Goal: Check status: Check status

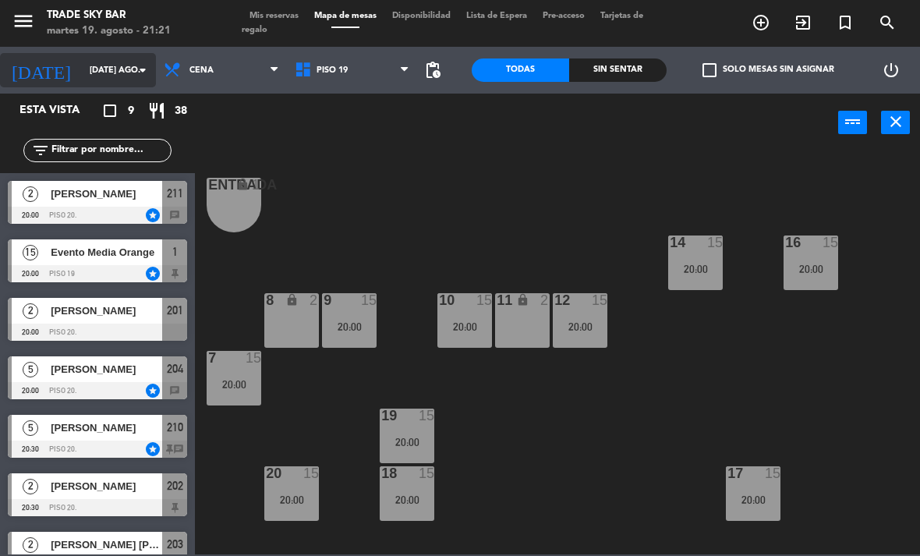
click at [126, 66] on input "[DATE] ago." at bounding box center [139, 71] width 115 height 26
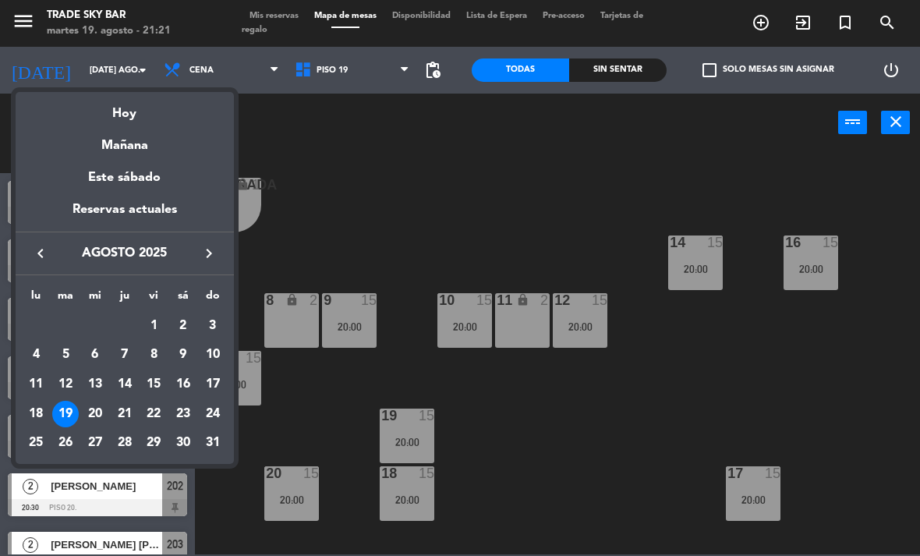
click at [32, 9] on div at bounding box center [460, 278] width 920 height 556
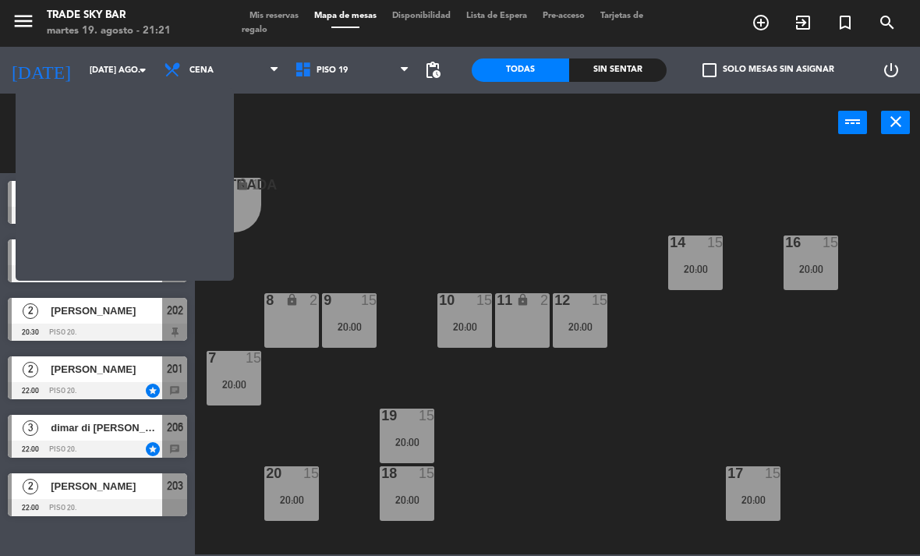
click at [34, 17] on icon "menu" at bounding box center [23, 20] width 23 height 23
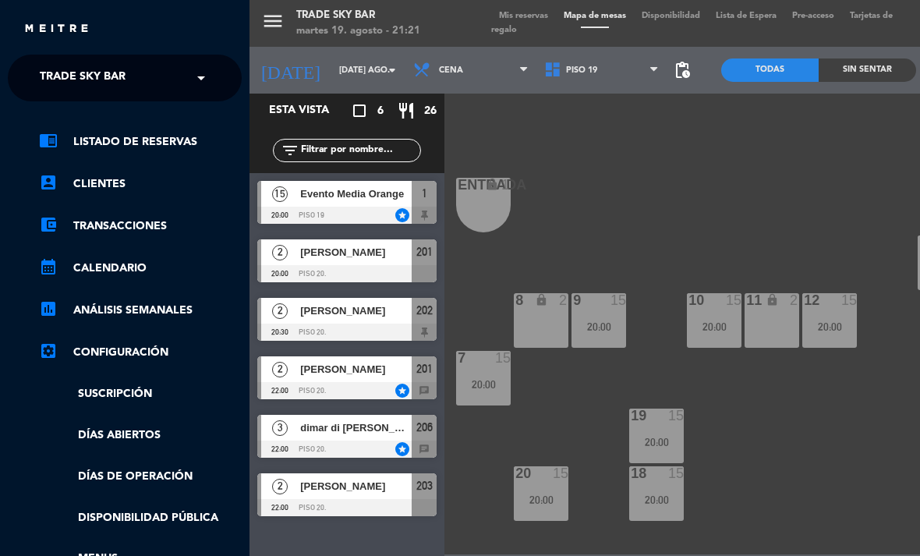
click at [106, 90] on span "Trade Sky Bar" at bounding box center [83, 78] width 86 height 33
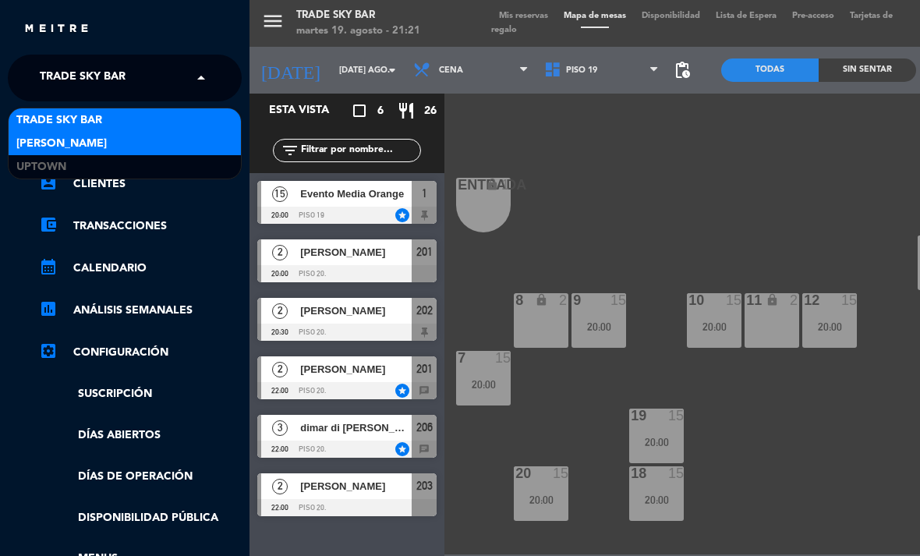
click at [120, 142] on div "[PERSON_NAME]" at bounding box center [125, 143] width 232 height 23
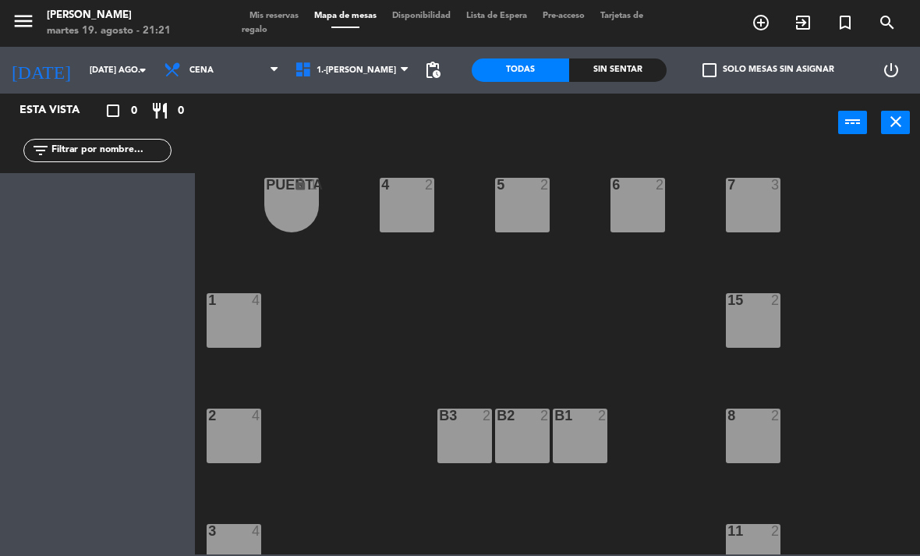
click at [275, 18] on span "Mis reservas" at bounding box center [274, 16] width 65 height 9
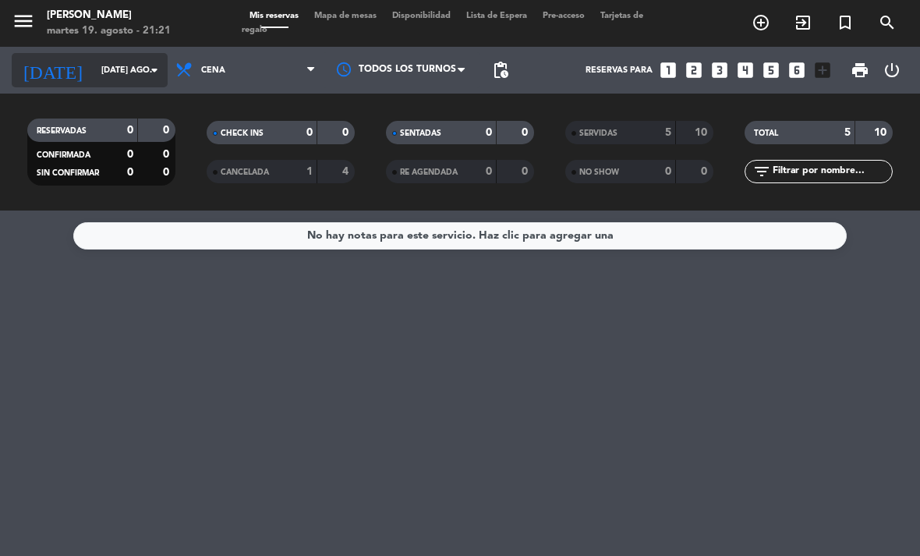
click at [103, 76] on input "[DATE] ago." at bounding box center [151, 71] width 115 height 26
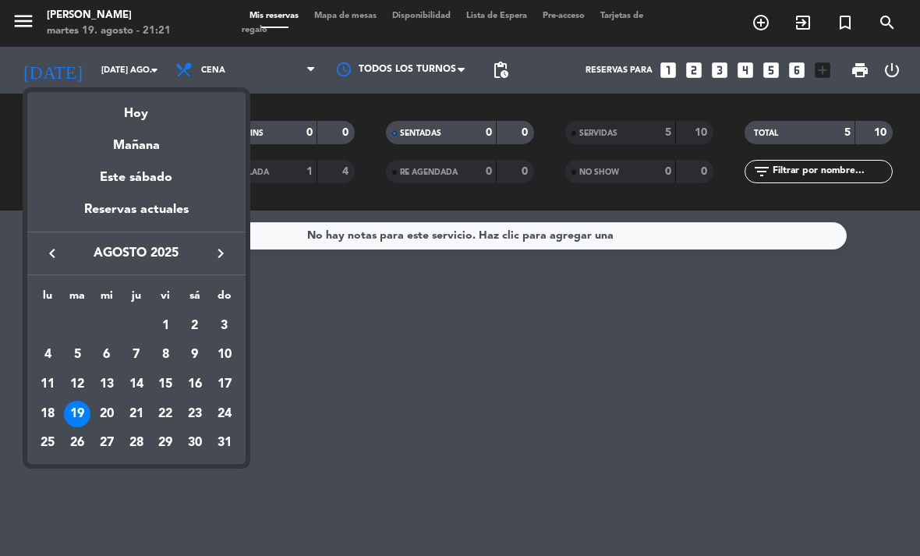
click at [396, 398] on div at bounding box center [460, 278] width 920 height 556
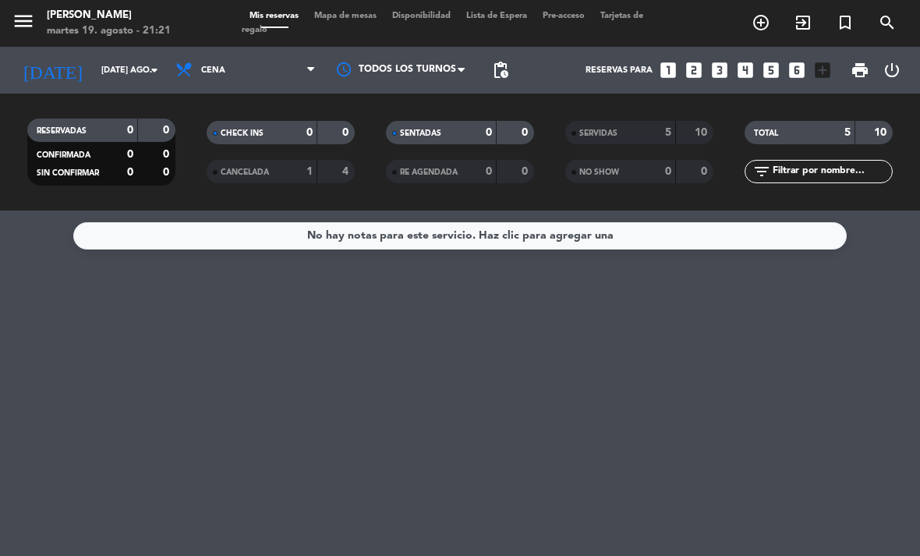
click at [379, 19] on span "Mapa de mesas" at bounding box center [346, 16] width 78 height 9
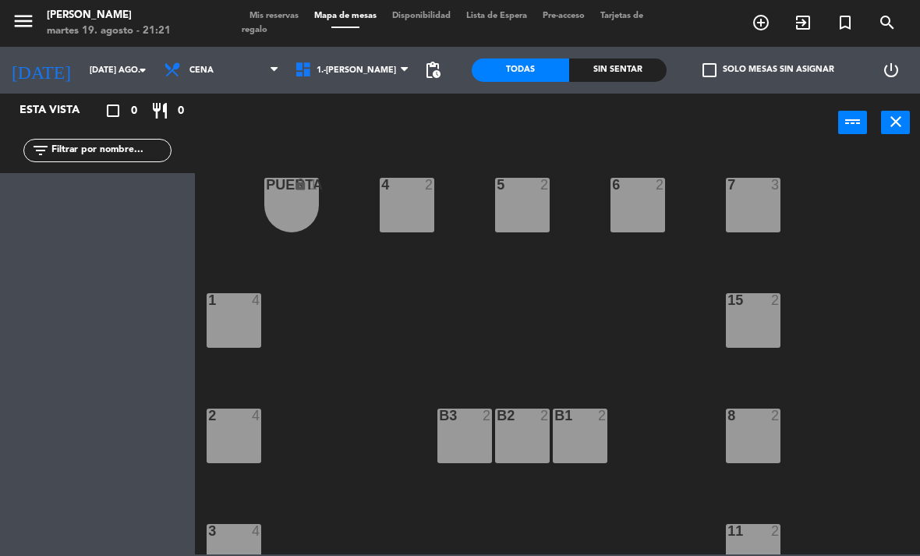
click at [296, 19] on span "Mis reservas" at bounding box center [274, 16] width 65 height 9
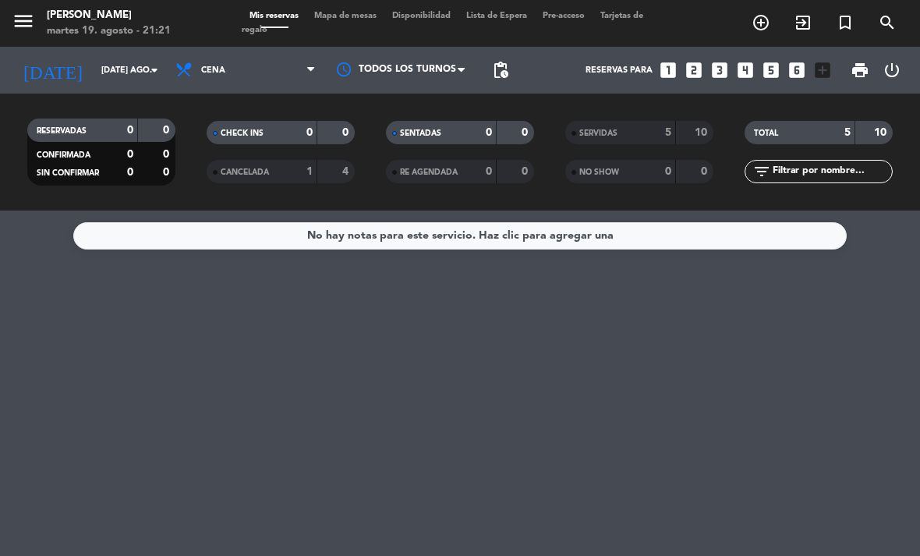
click at [829, 132] on div "5" at bounding box center [836, 133] width 31 height 18
click at [499, 133] on div "SENTADAS 0 0" at bounding box center [460, 132] width 148 height 23
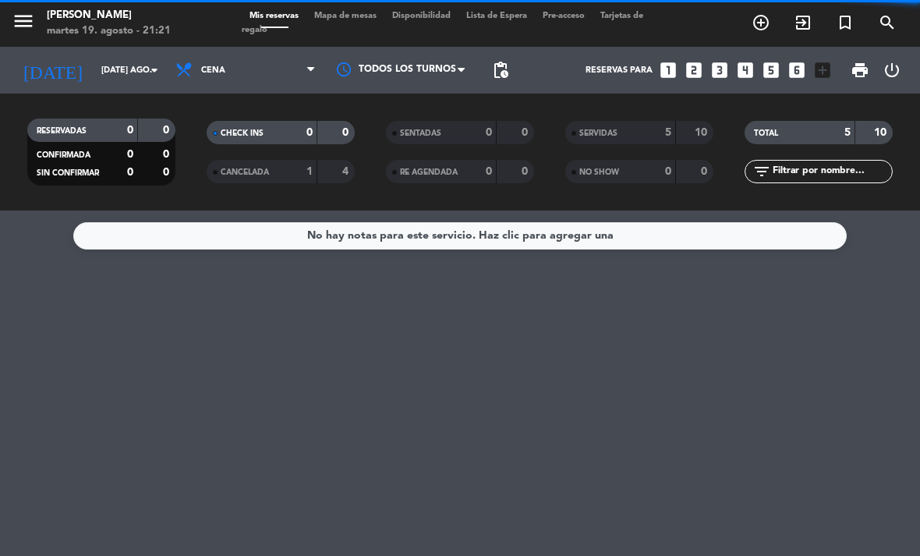
click at [654, 130] on div "5" at bounding box center [656, 133] width 31 height 18
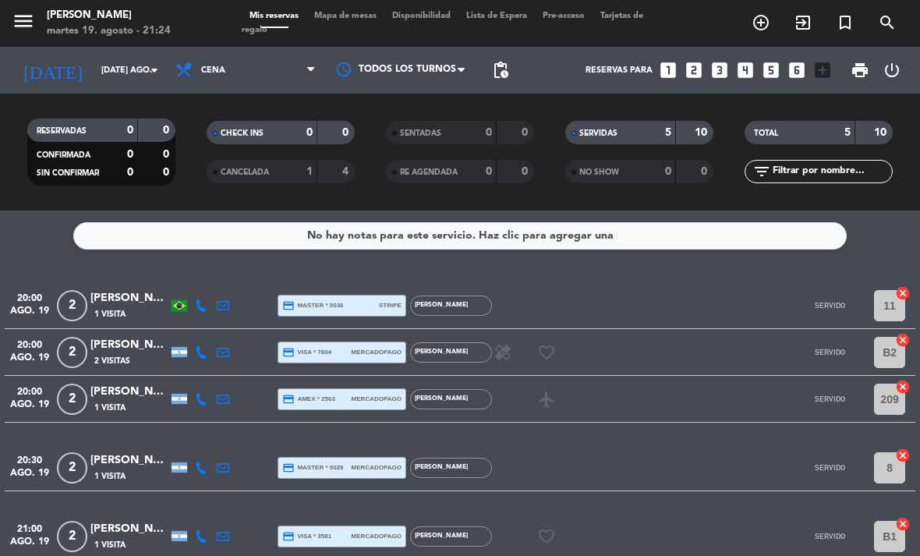
click at [850, 130] on strong "5" at bounding box center [848, 132] width 6 height 11
click at [876, 127] on strong "10" at bounding box center [882, 132] width 16 height 11
click at [690, 133] on div "10" at bounding box center [695, 133] width 30 height 18
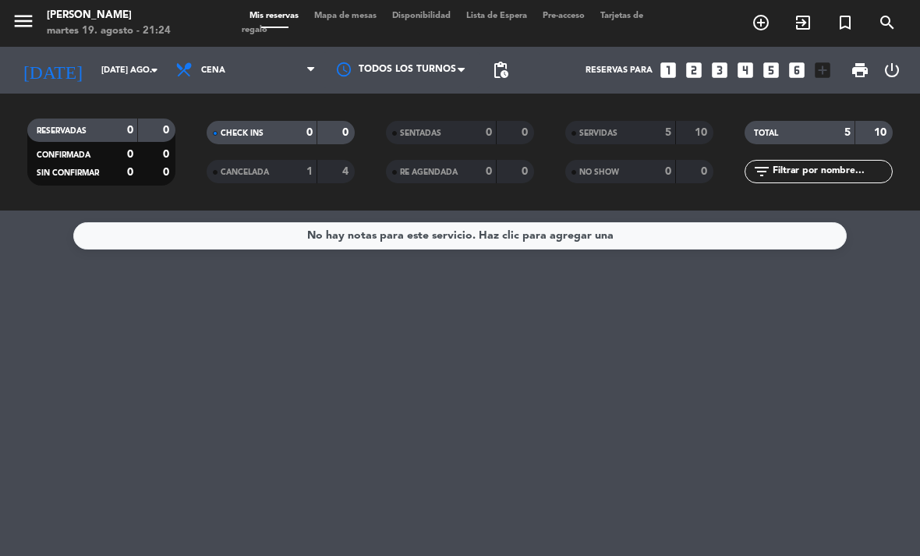
click at [376, 20] on span "Mapa de mesas" at bounding box center [346, 16] width 78 height 9
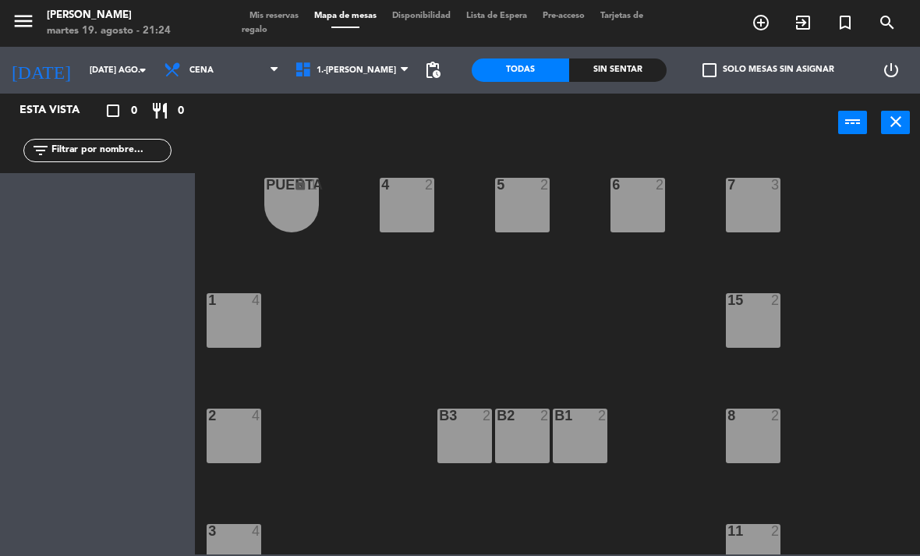
click at [109, 154] on input "text" at bounding box center [110, 150] width 121 height 17
type input "[PERSON_NAME]"
